Goal: Task Accomplishment & Management: Use online tool/utility

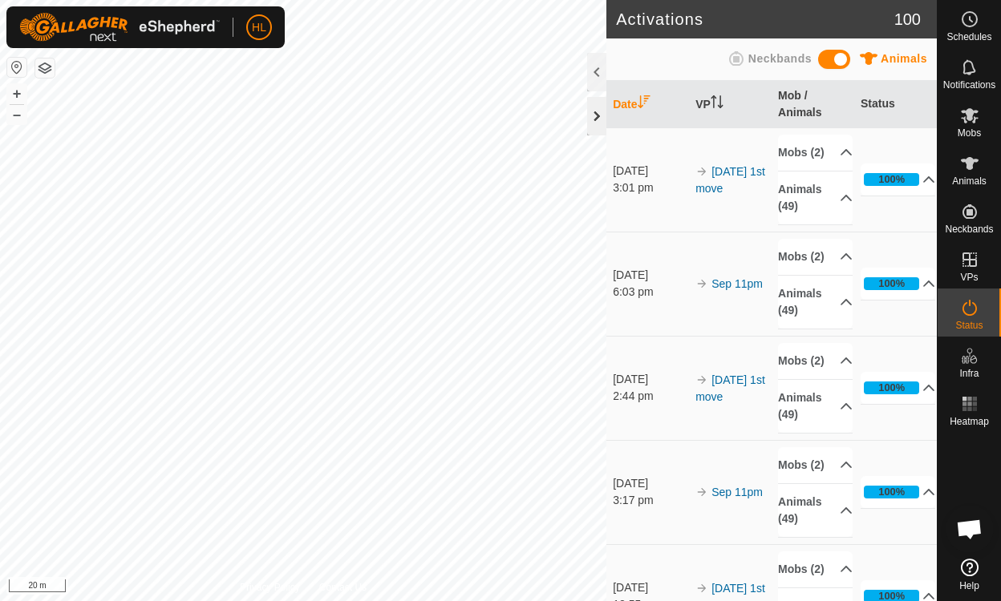
click at [593, 109] on div at bounding box center [596, 116] width 19 height 38
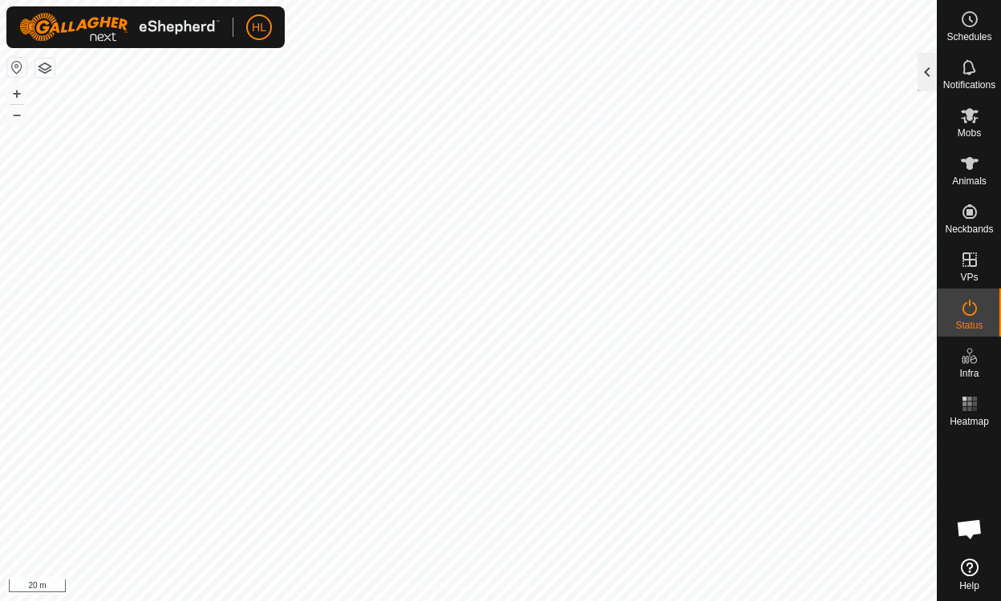
click at [923, 71] on div at bounding box center [926, 72] width 19 height 38
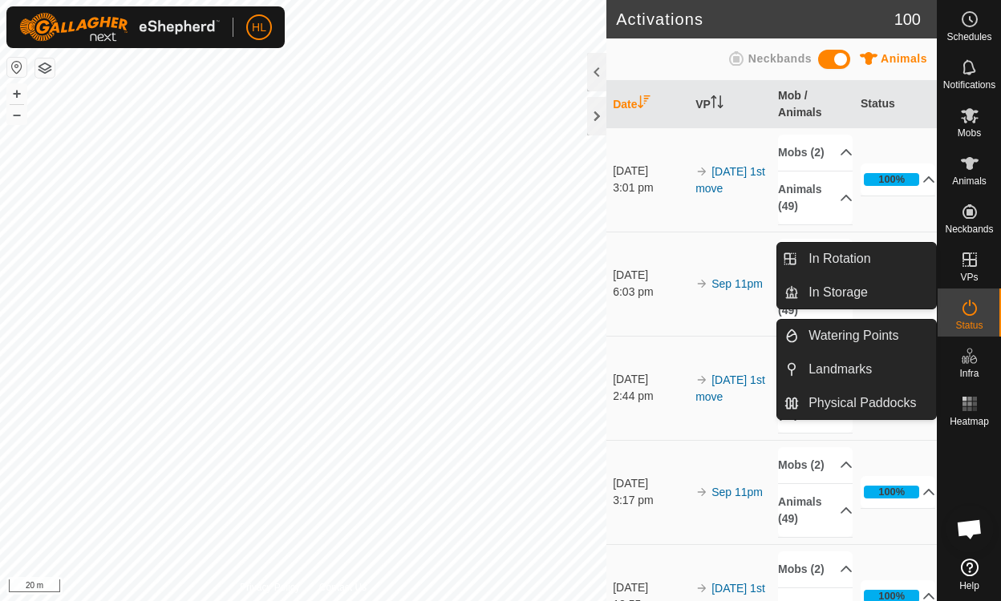
click at [965, 264] on icon at bounding box center [969, 259] width 19 height 19
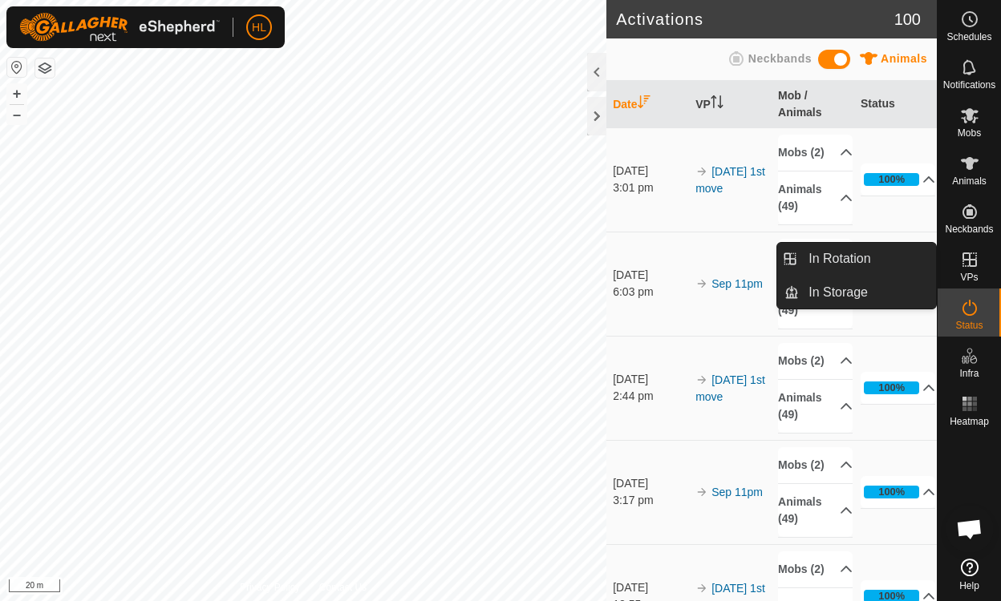
click at [970, 264] on icon at bounding box center [969, 259] width 19 height 19
click at [843, 257] on link "In Rotation" at bounding box center [867, 259] width 137 height 32
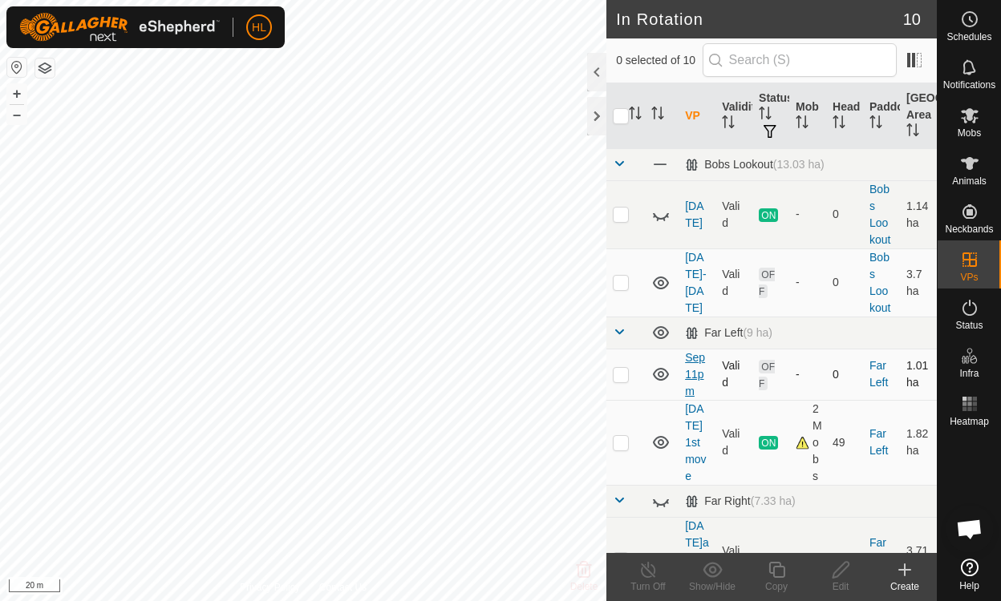
click at [693, 371] on link "Sep 11pm" at bounding box center [695, 374] width 20 height 47
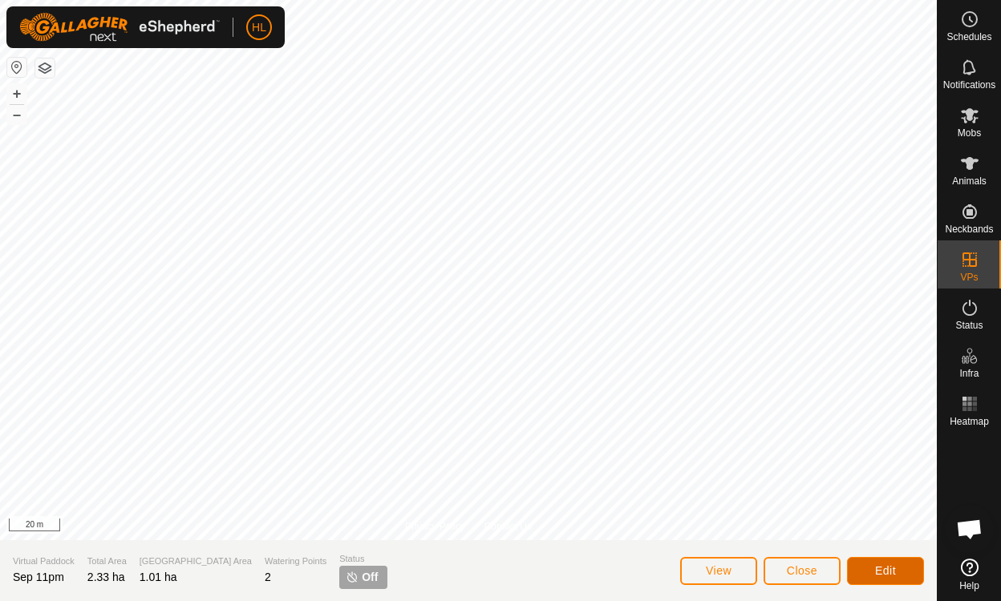
click at [892, 569] on span "Edit" at bounding box center [885, 571] width 21 height 13
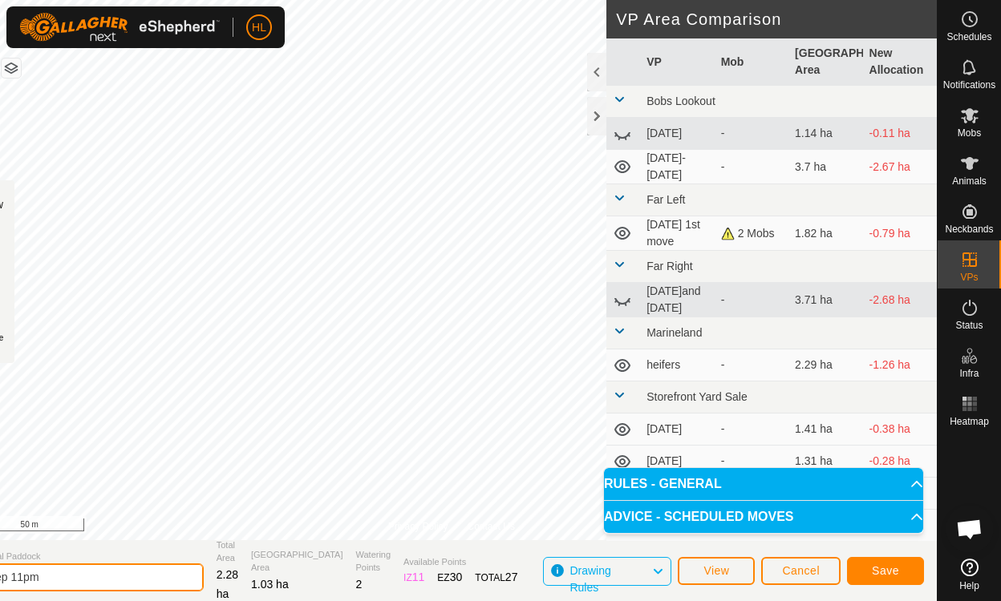
click at [55, 577] on input "Sep 11pm" at bounding box center [91, 578] width 225 height 28
click at [58, 578] on input "Sep 12 2nd move" at bounding box center [91, 578] width 225 height 28
type input "Sep 12-2nd move"
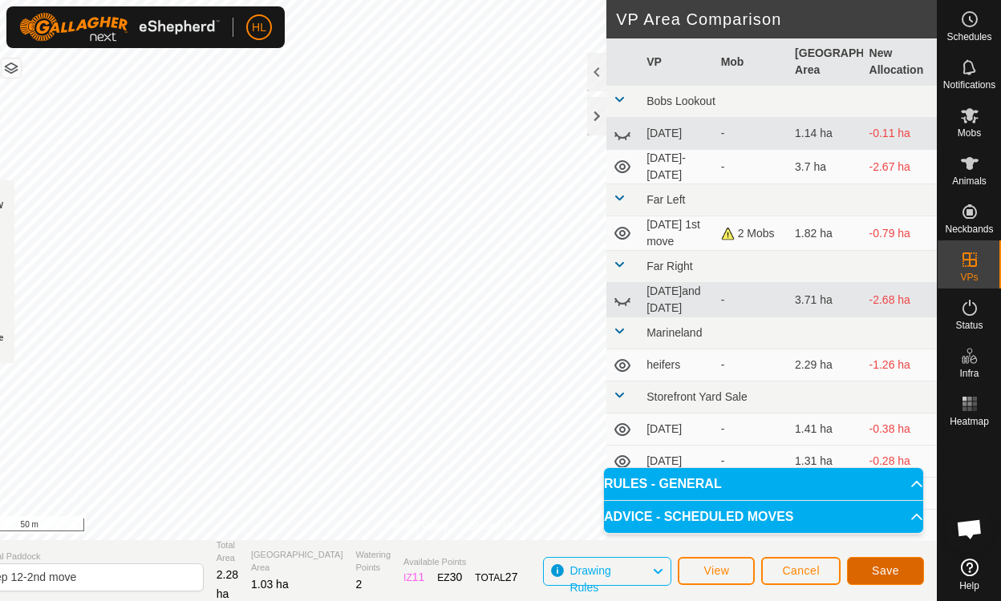
click at [882, 573] on span "Save" at bounding box center [885, 571] width 27 height 13
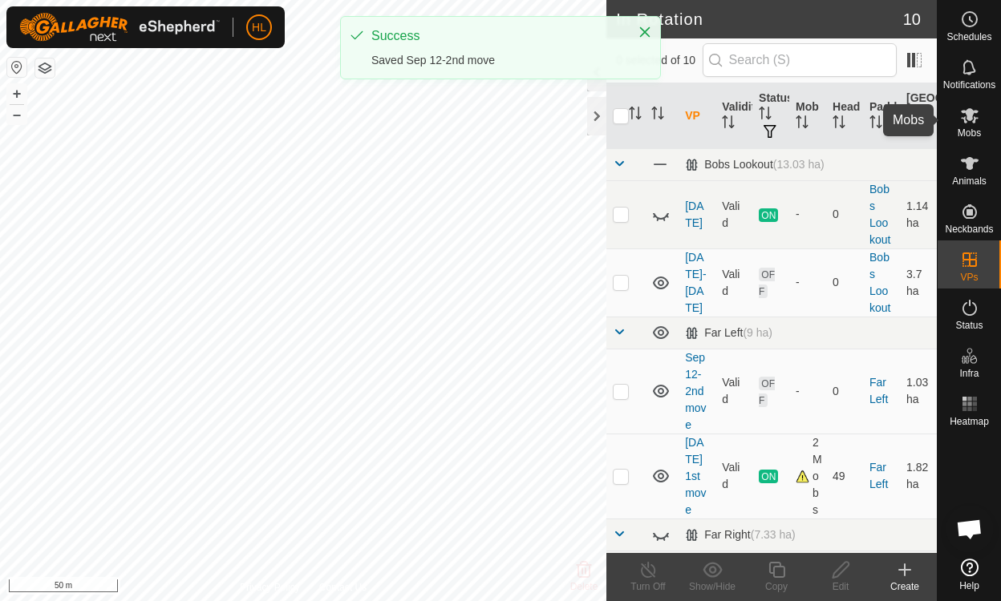
click at [957, 123] on es-mob-svg-icon at bounding box center [969, 116] width 29 height 26
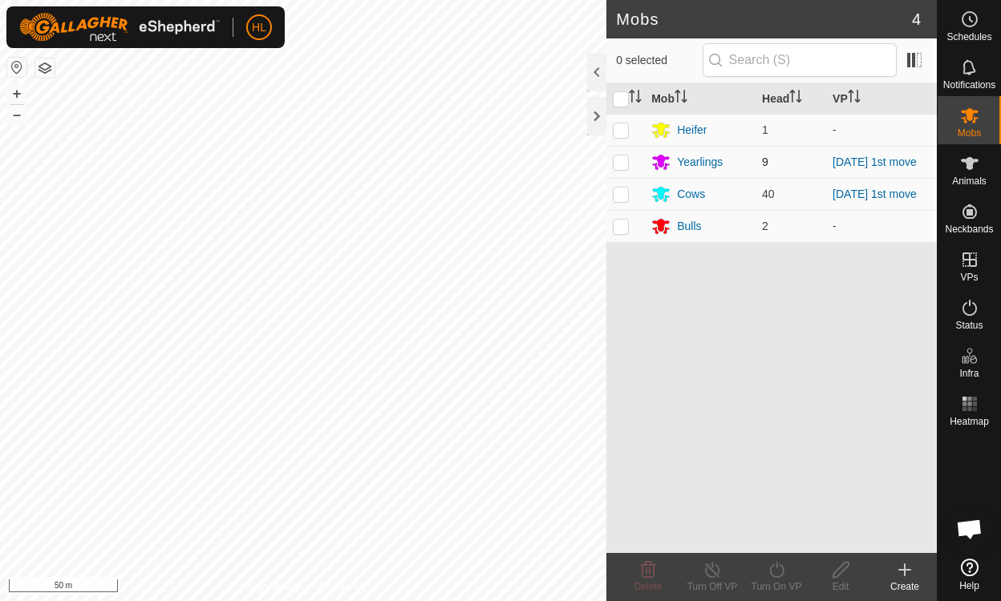
click at [621, 156] on p-checkbox at bounding box center [621, 162] width 16 height 13
checkbox input "true"
click at [616, 191] on p-checkbox at bounding box center [621, 194] width 16 height 13
checkbox input "true"
click at [782, 572] on icon at bounding box center [777, 570] width 20 height 19
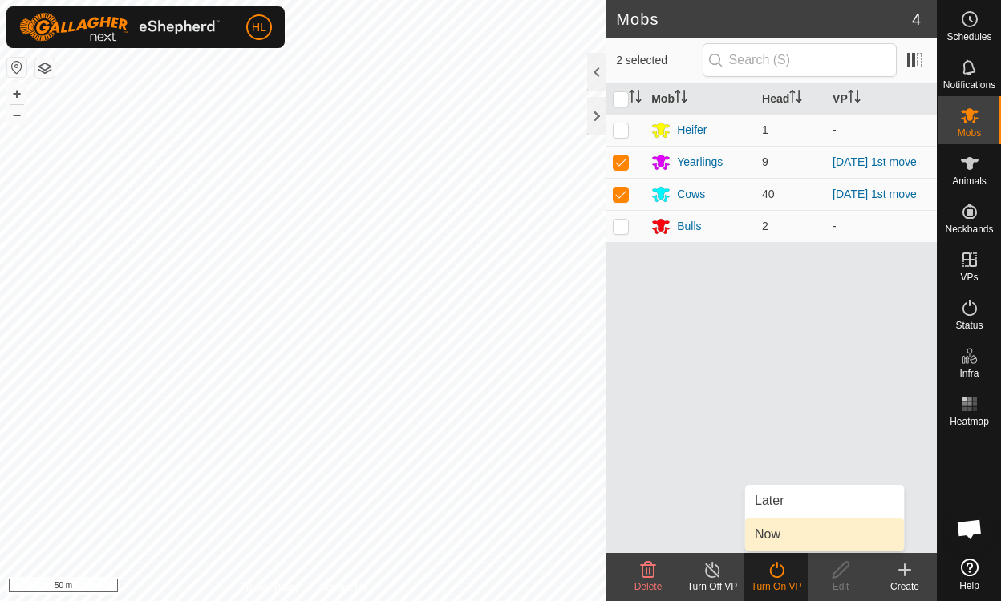
click at [769, 535] on link "Now" at bounding box center [824, 535] width 159 height 32
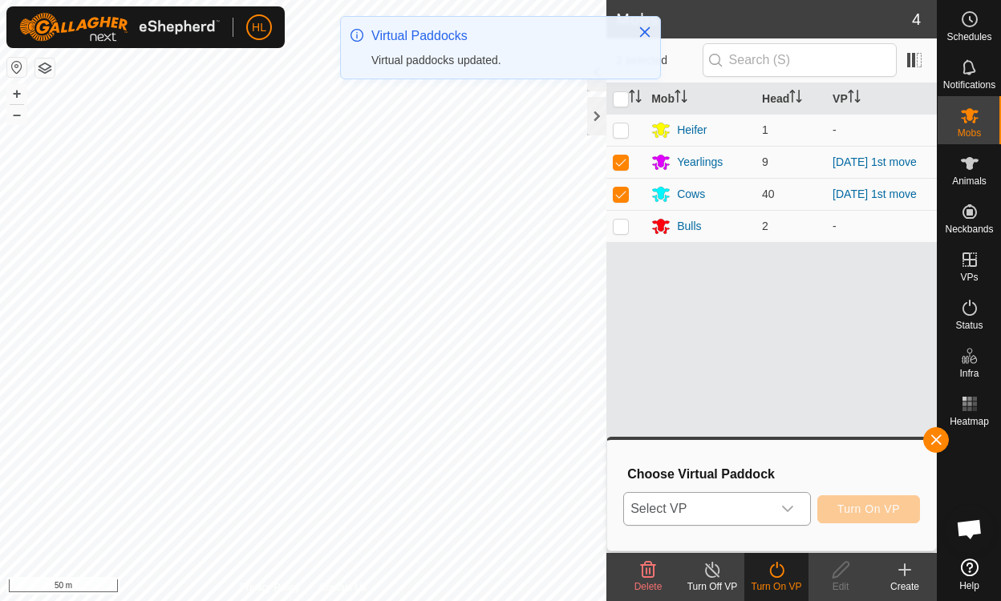
click at [792, 502] on div "dropdown trigger" at bounding box center [788, 509] width 32 height 32
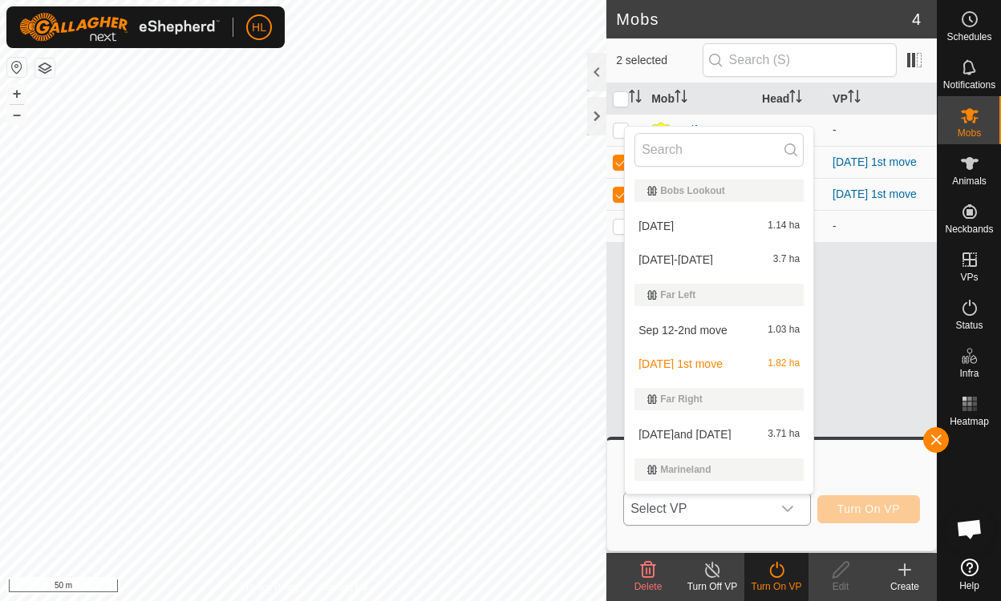
click at [695, 325] on li "Sep 12-2nd move 1.03 ha" at bounding box center [719, 330] width 188 height 32
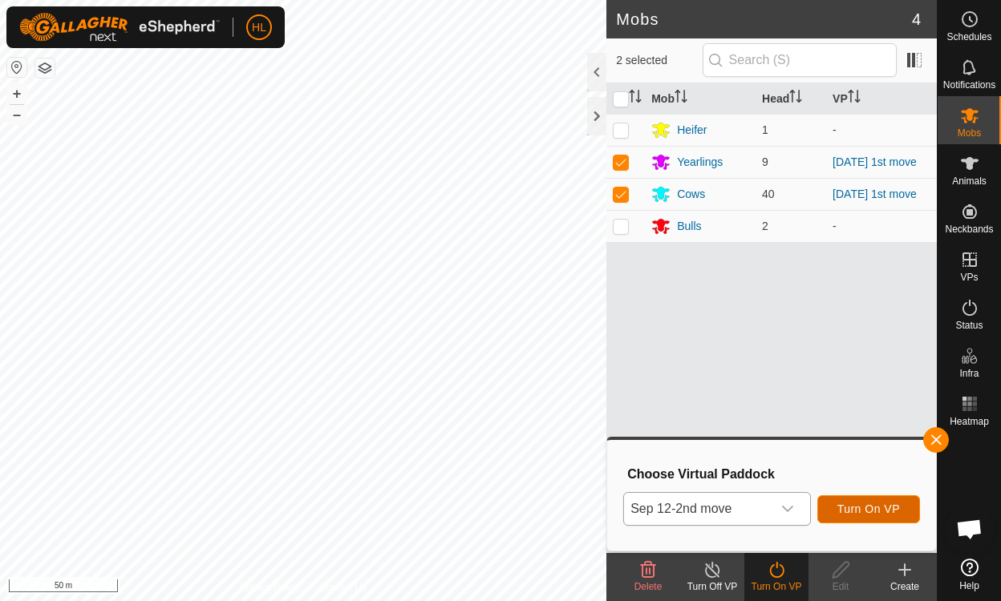
click at [856, 504] on span "Turn On VP" at bounding box center [868, 509] width 63 height 13
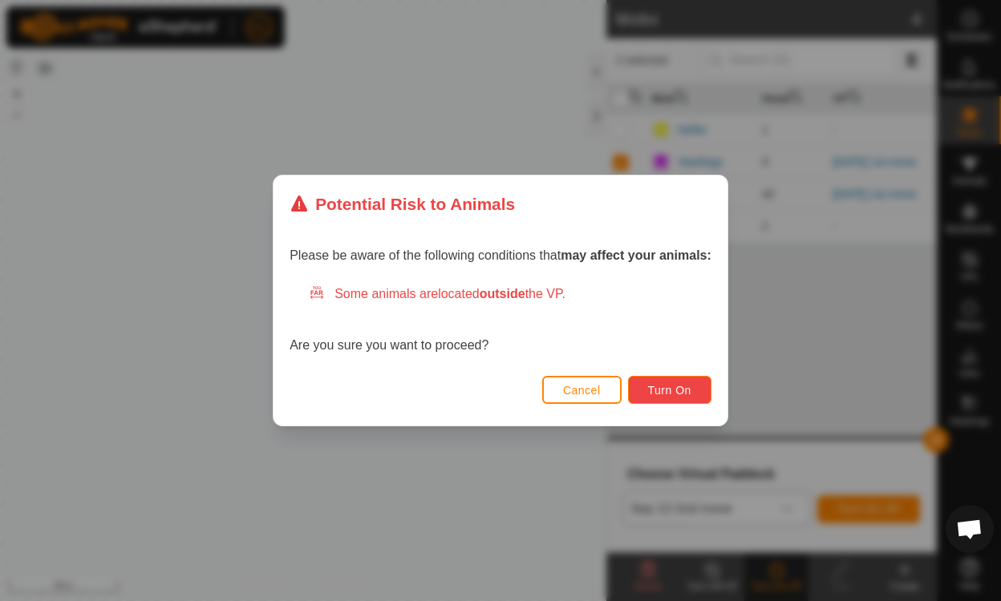
click at [658, 393] on span "Turn On" at bounding box center [669, 390] width 43 height 13
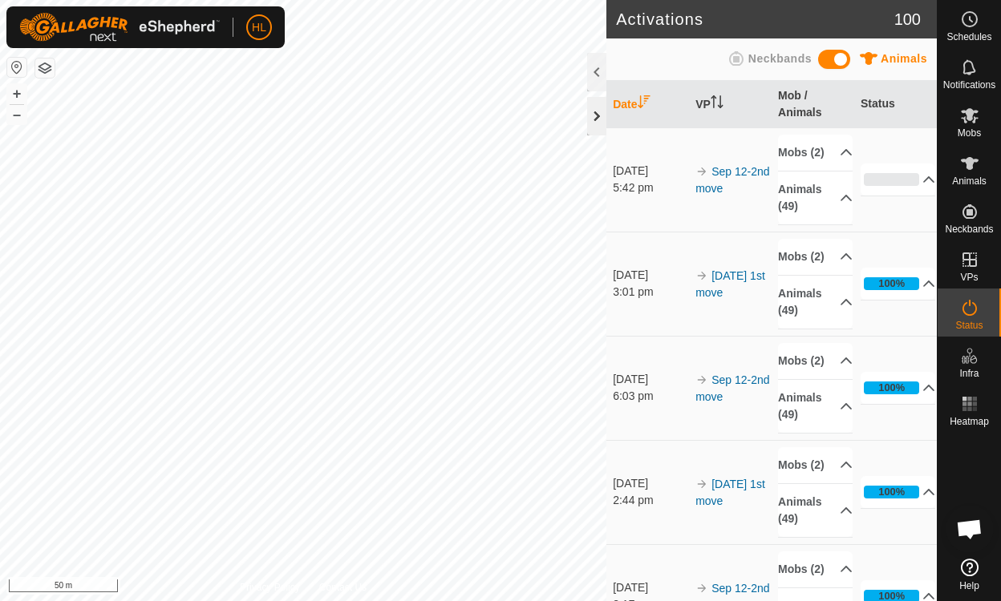
click at [589, 119] on div at bounding box center [596, 116] width 19 height 38
